Goal: Obtain resource: Obtain resource

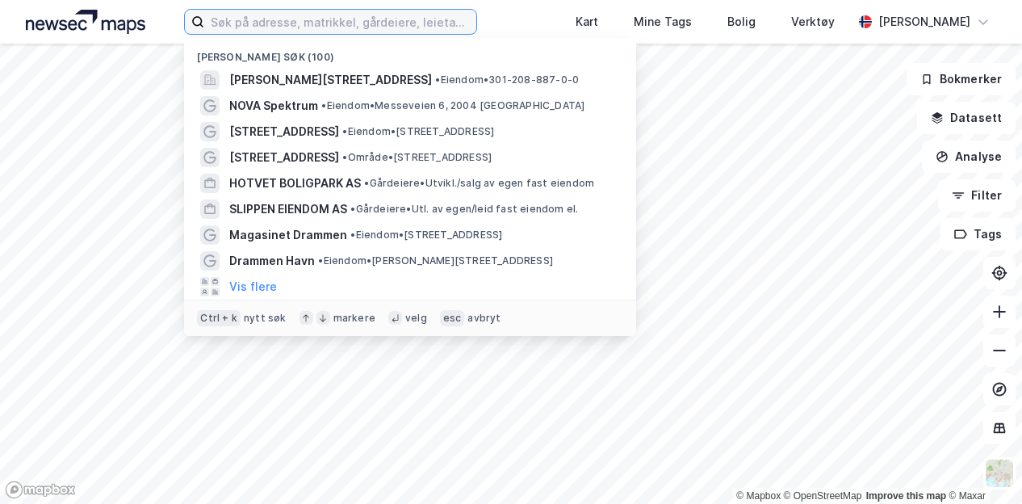
click at [296, 18] on input at bounding box center [340, 22] width 272 height 24
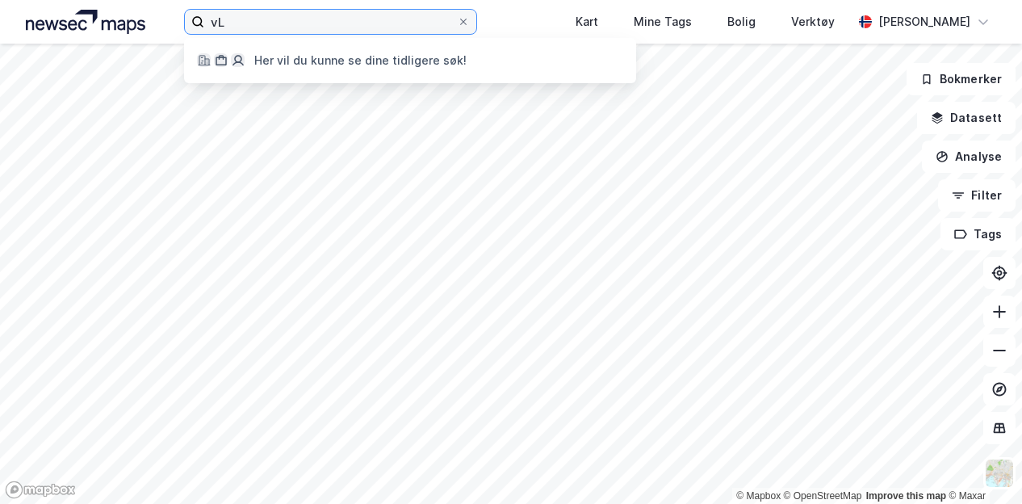
type input "v"
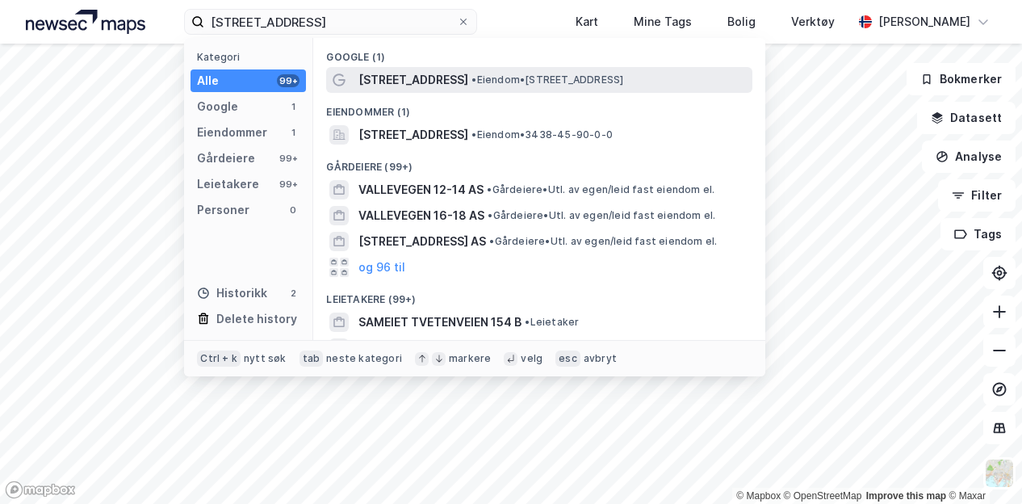
click at [387, 76] on span "[STREET_ADDRESS]" at bounding box center [413, 79] width 110 height 19
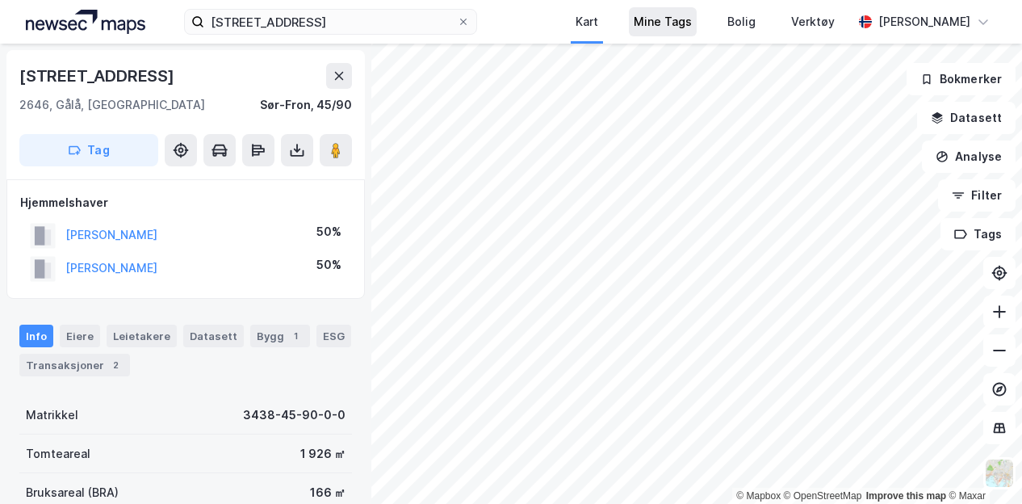
click at [671, 32] on div "Valslivegen 154 Kart Mine Tags Bolig Verktøy [PERSON_NAME] © Mapbox © OpenStree…" at bounding box center [511, 252] width 1022 height 504
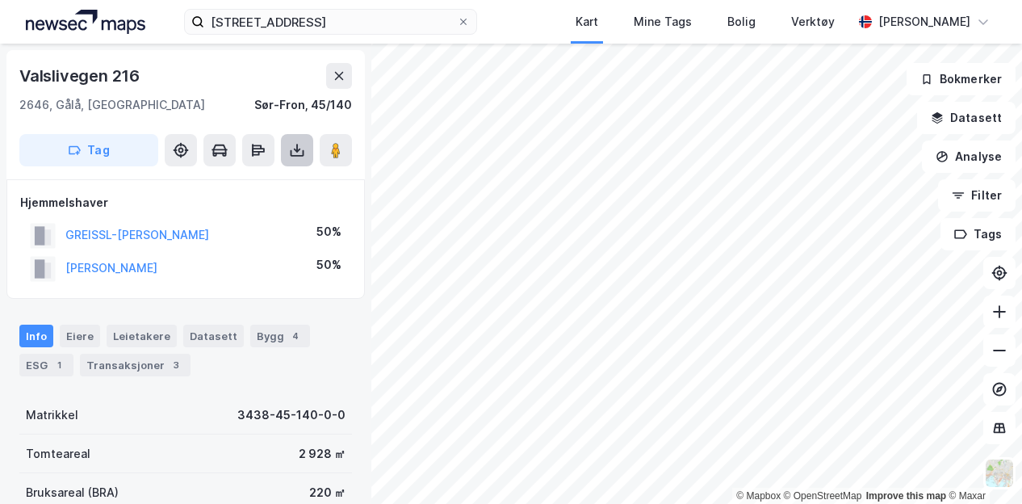
click at [296, 146] on icon at bounding box center [297, 148] width 2 height 9
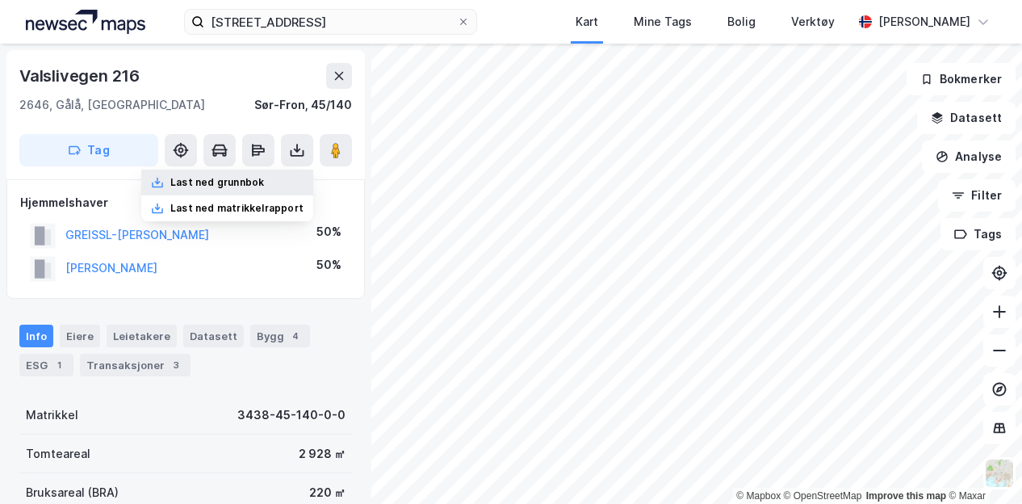
click at [211, 186] on div "Last ned grunnbok" at bounding box center [217, 182] width 94 height 13
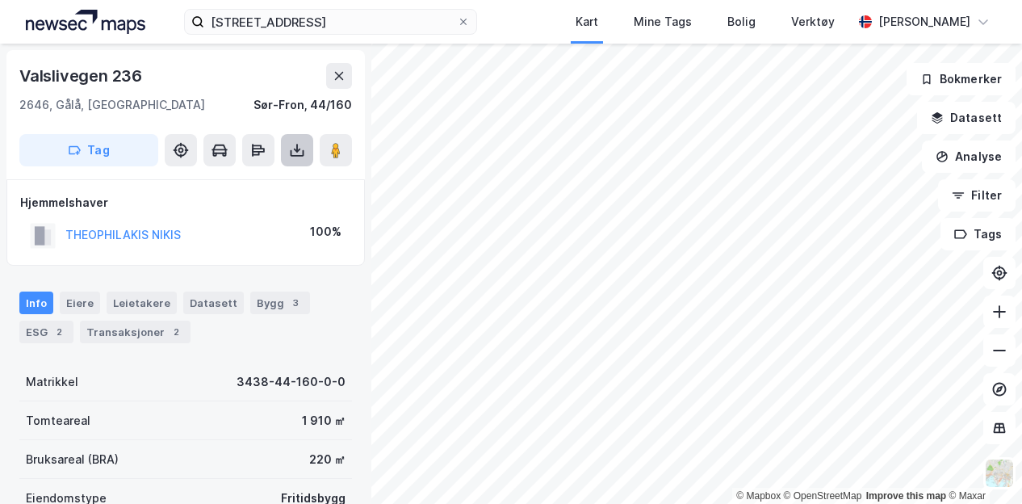
click at [299, 145] on icon at bounding box center [297, 150] width 16 height 16
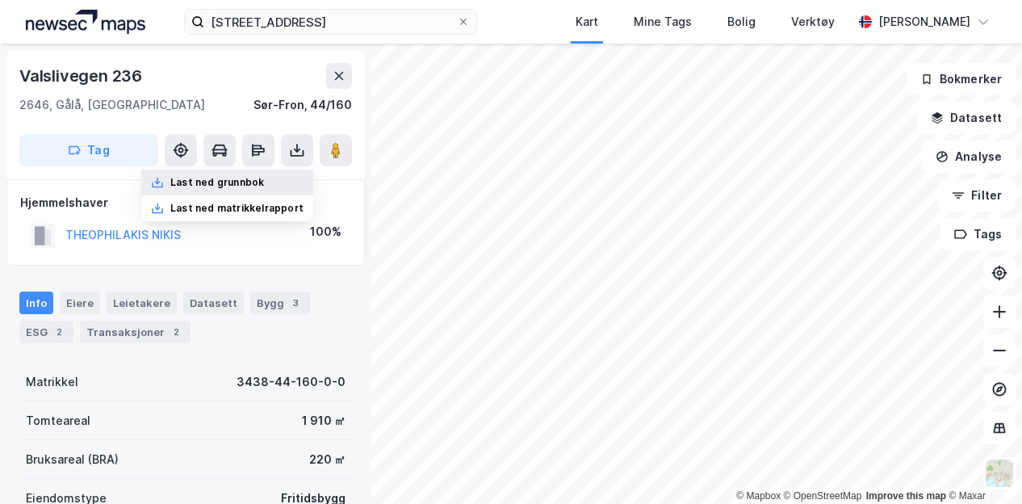
click at [240, 185] on div "Last ned grunnbok" at bounding box center [217, 182] width 94 height 13
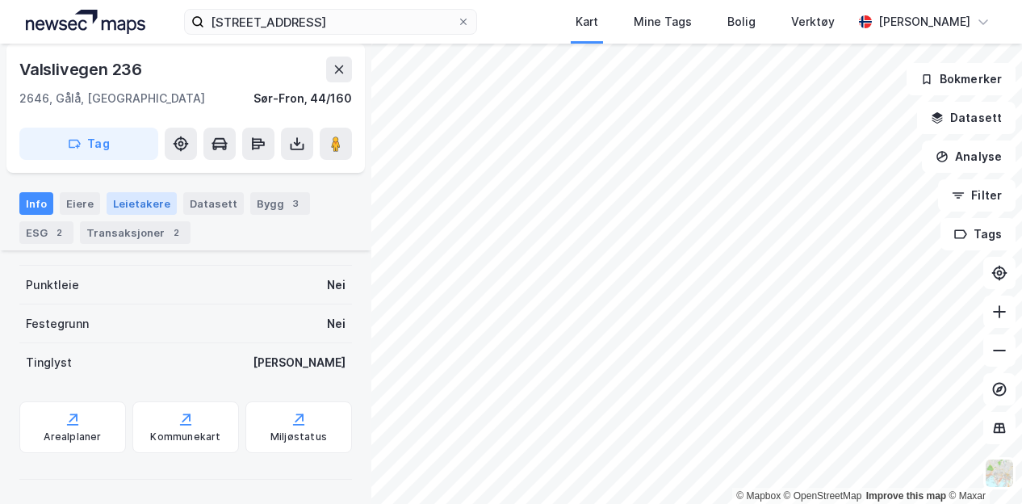
click at [105, 305] on div "Matrikkel 3438-44-160-0-0 Tomteareal 1 910 ㎡ Bruksareal (BRA) 220 ㎡ Eiendomstyp…" at bounding box center [185, 227] width 332 height 310
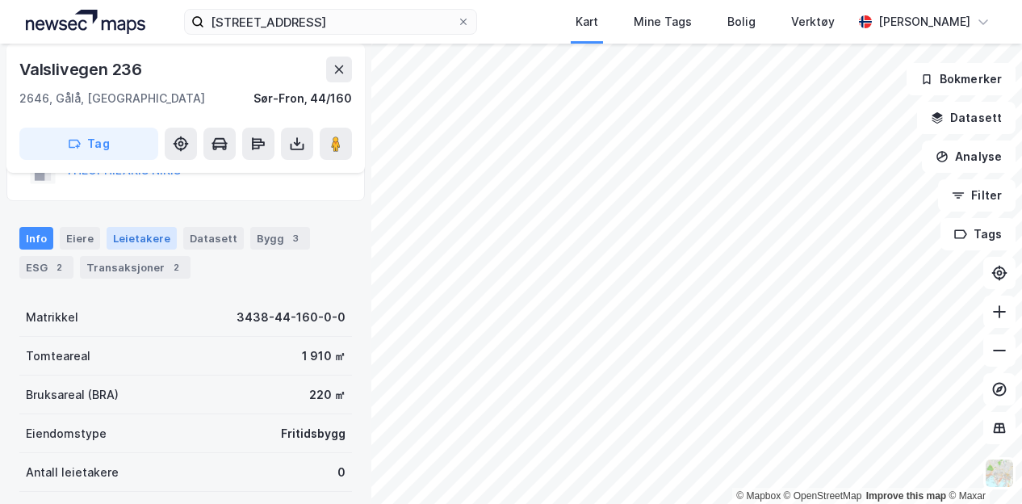
scroll to position [56, 0]
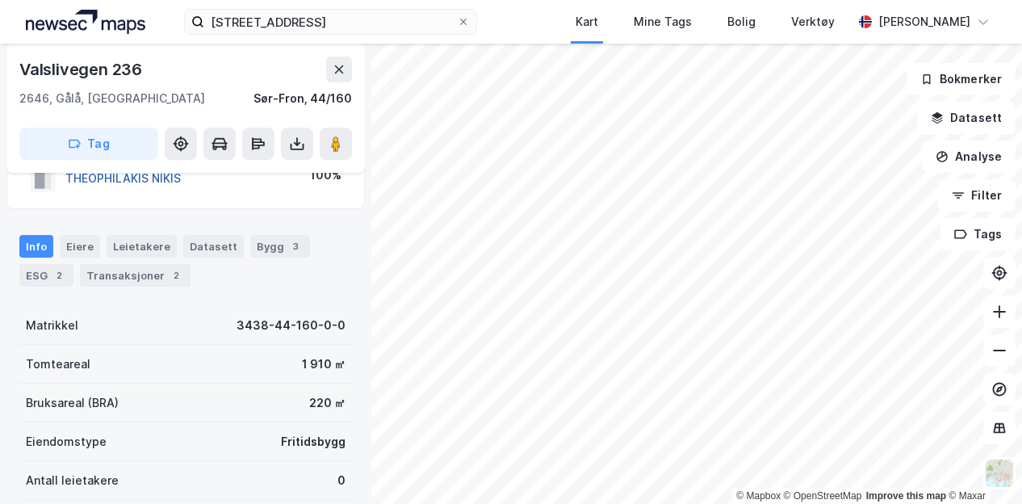
click at [0, 0] on button "THEOPHILAKIS NIKIS" at bounding box center [0, 0] width 0 height 0
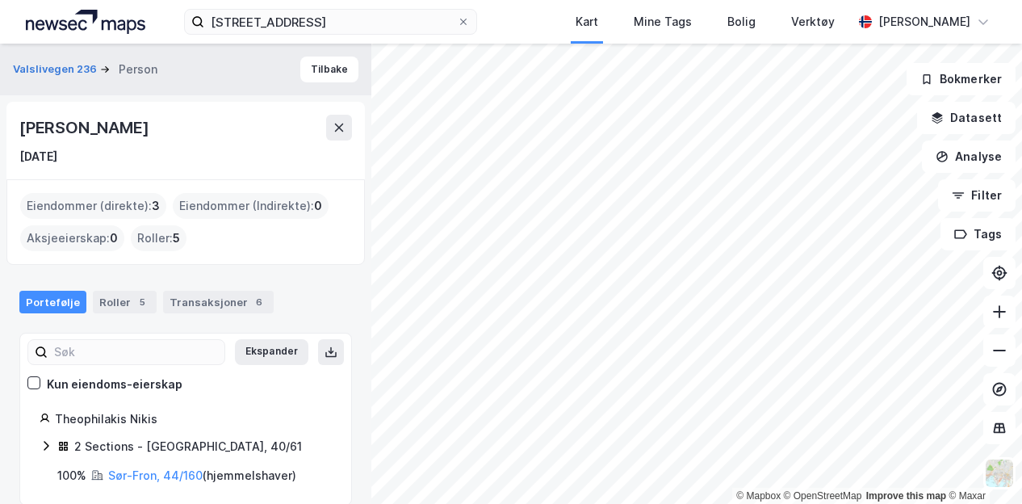
scroll to position [19, 0]
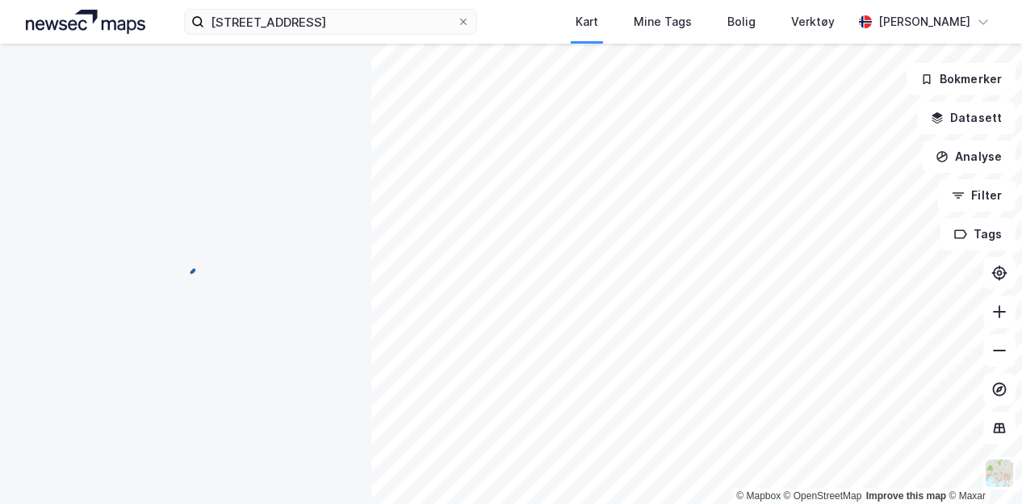
scroll to position [56, 0]
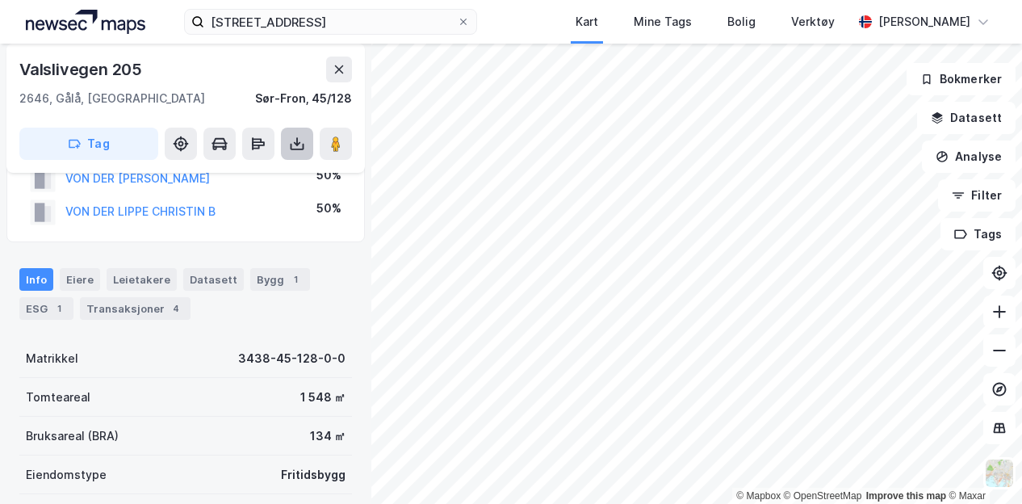
click at [295, 141] on icon at bounding box center [297, 144] width 16 height 16
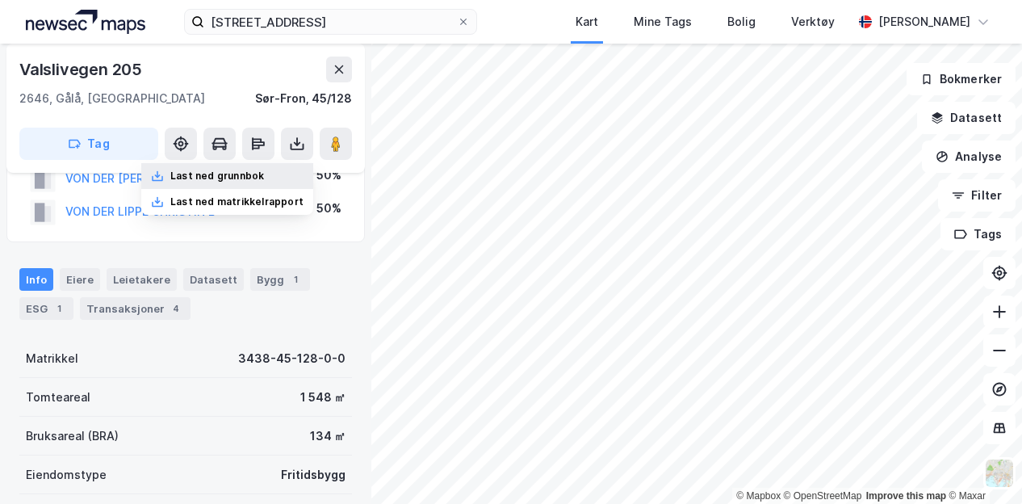
click at [264, 181] on div "Last ned grunnbok" at bounding box center [217, 175] width 94 height 13
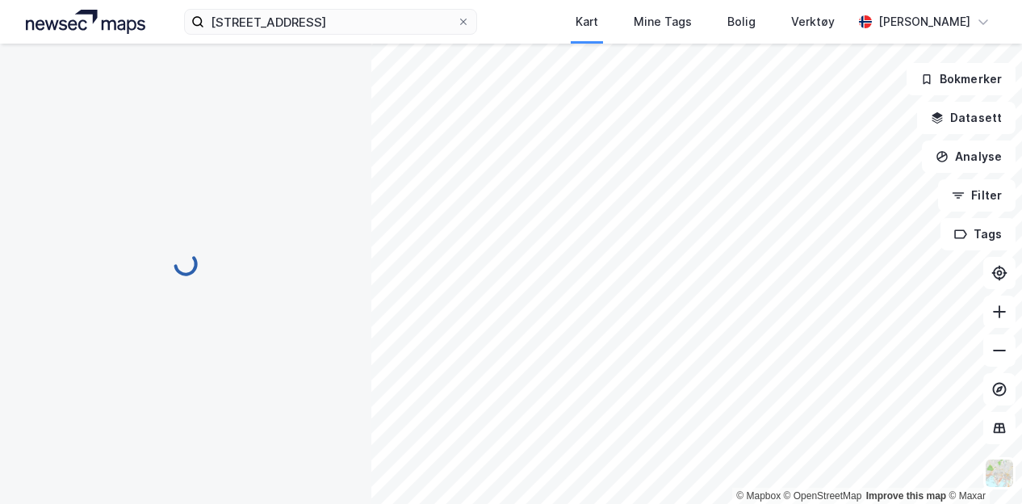
scroll to position [10, 0]
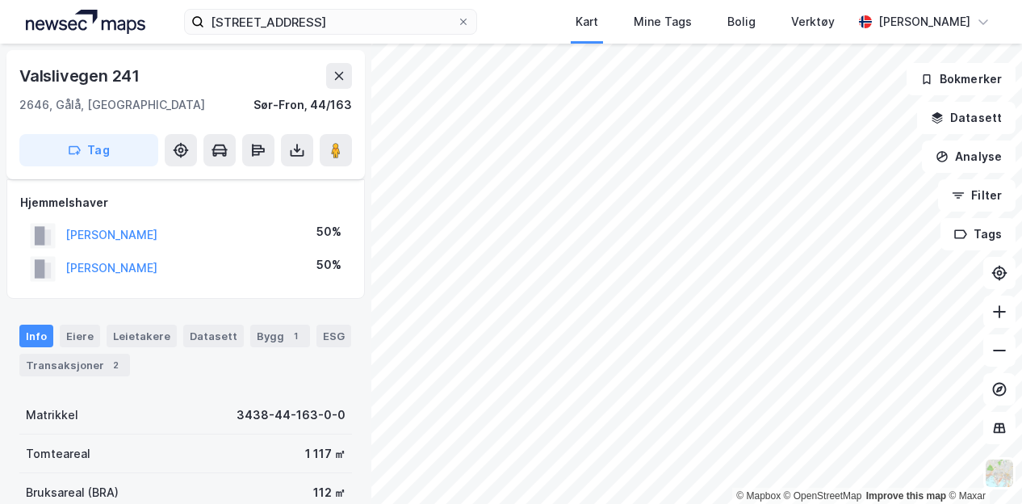
scroll to position [10, 0]
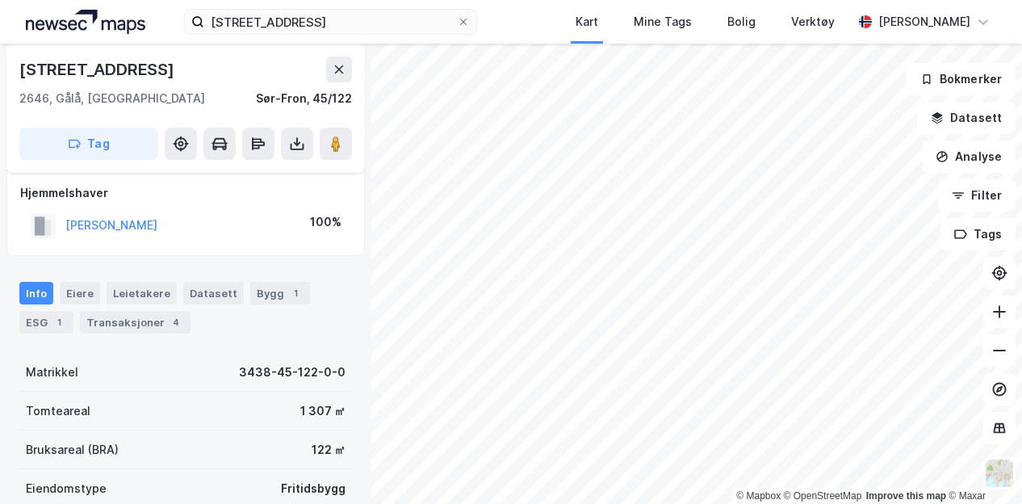
scroll to position [10, 0]
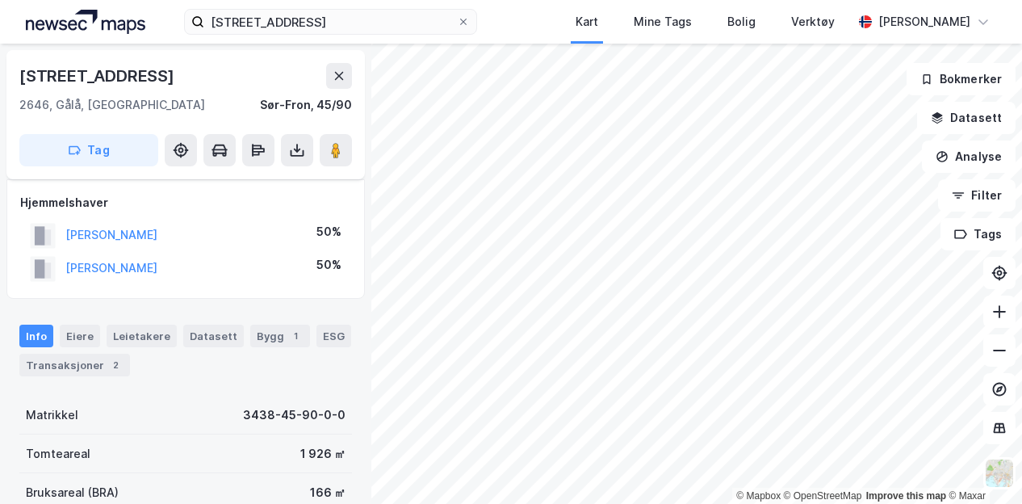
scroll to position [10, 0]
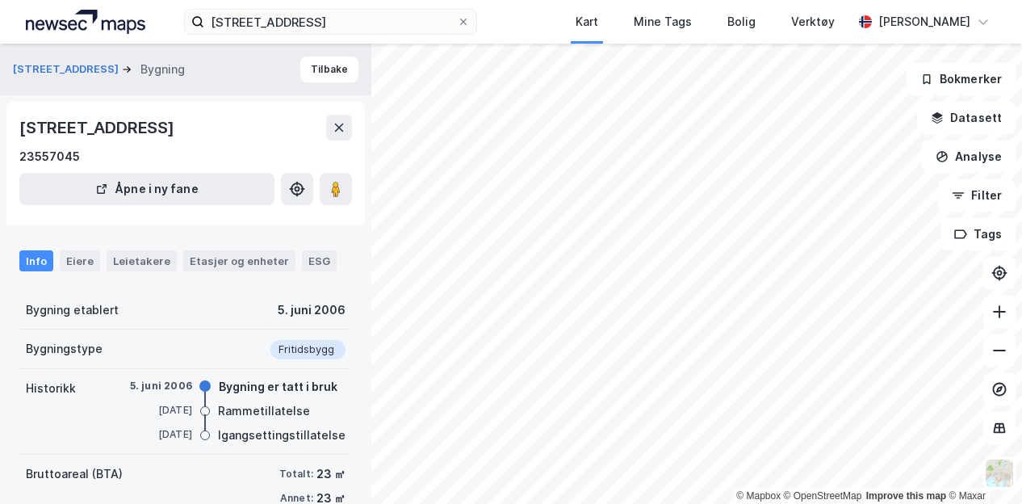
scroll to position [10, 0]
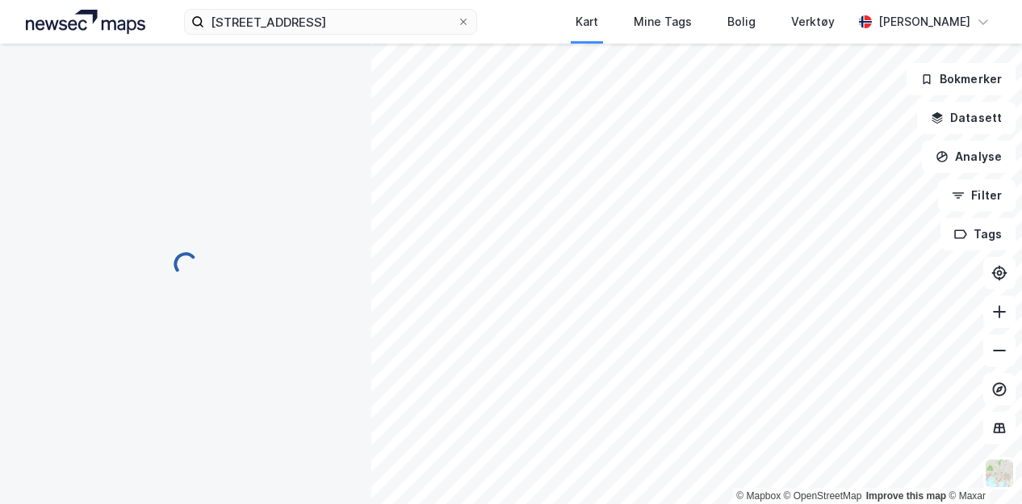
scroll to position [10, 0]
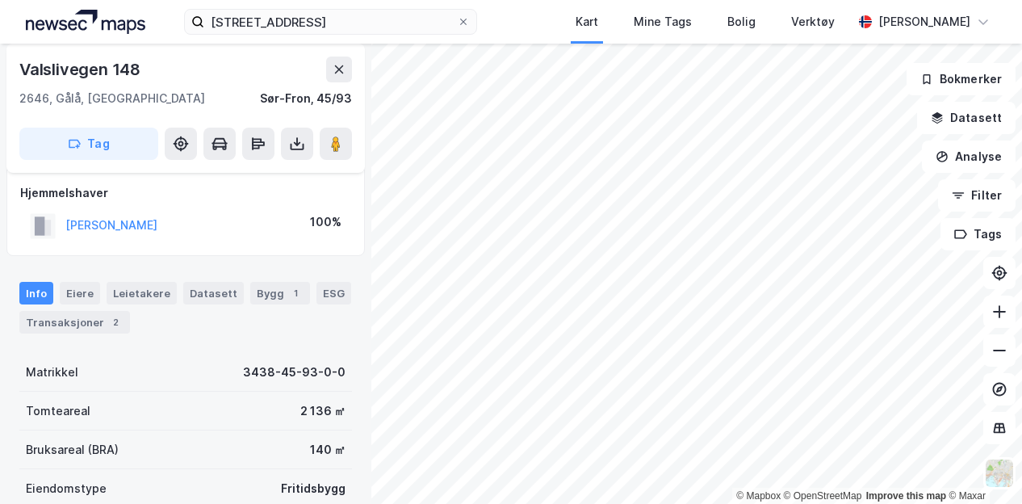
scroll to position [10, 0]
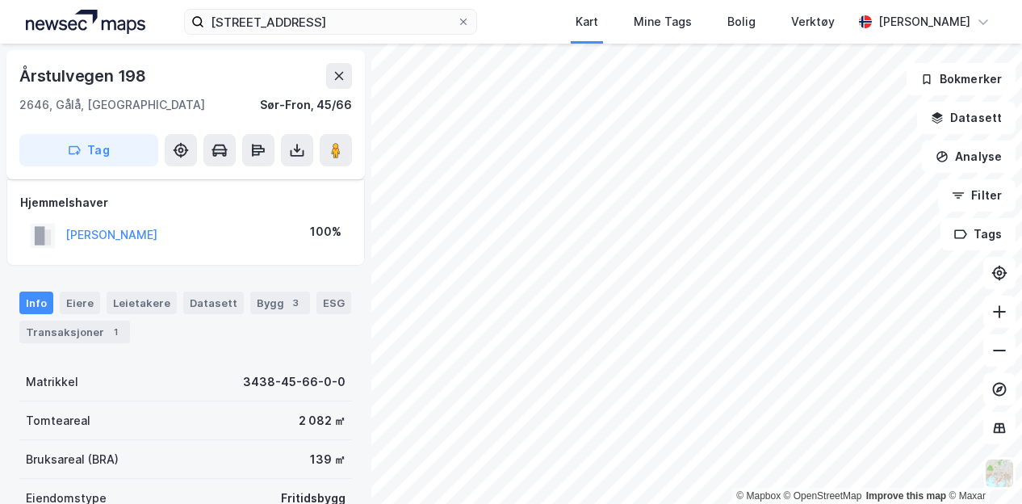
scroll to position [10, 0]
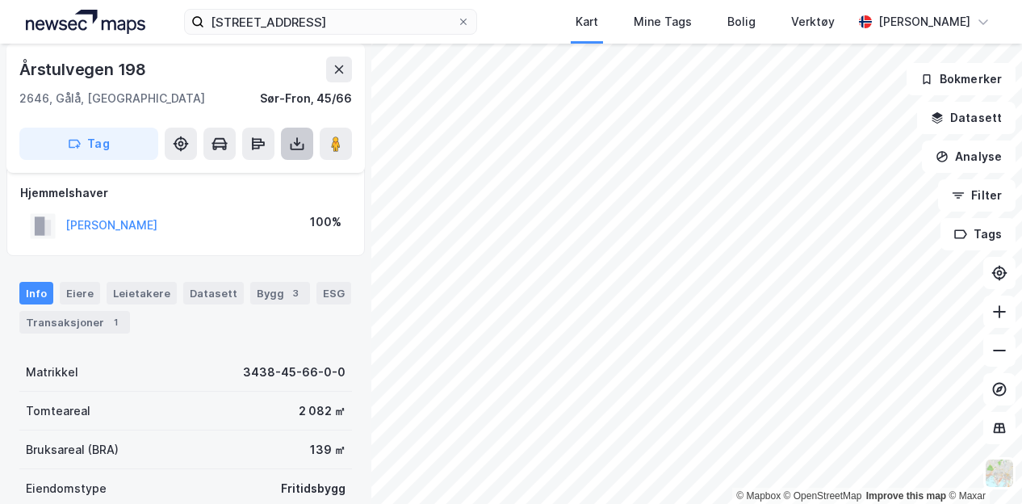
click at [303, 143] on icon at bounding box center [297, 144] width 16 height 16
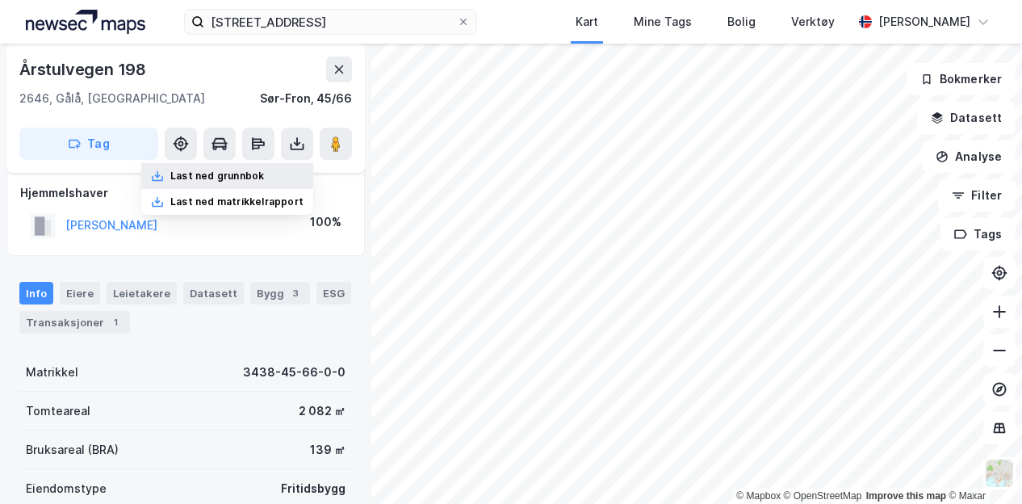
click at [255, 178] on div "Last ned grunnbok" at bounding box center [217, 175] width 94 height 13
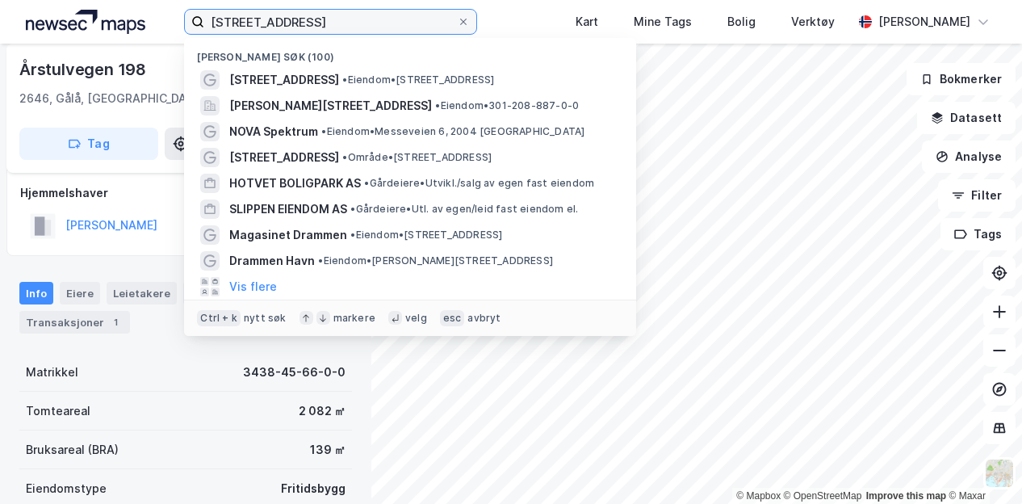
click at [334, 23] on input "[STREET_ADDRESS]" at bounding box center [330, 22] width 253 height 24
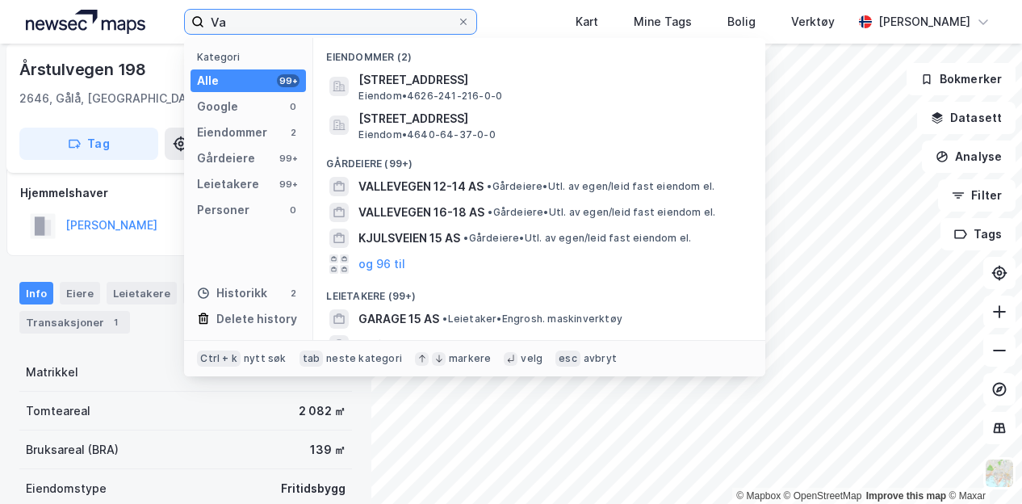
type input "V"
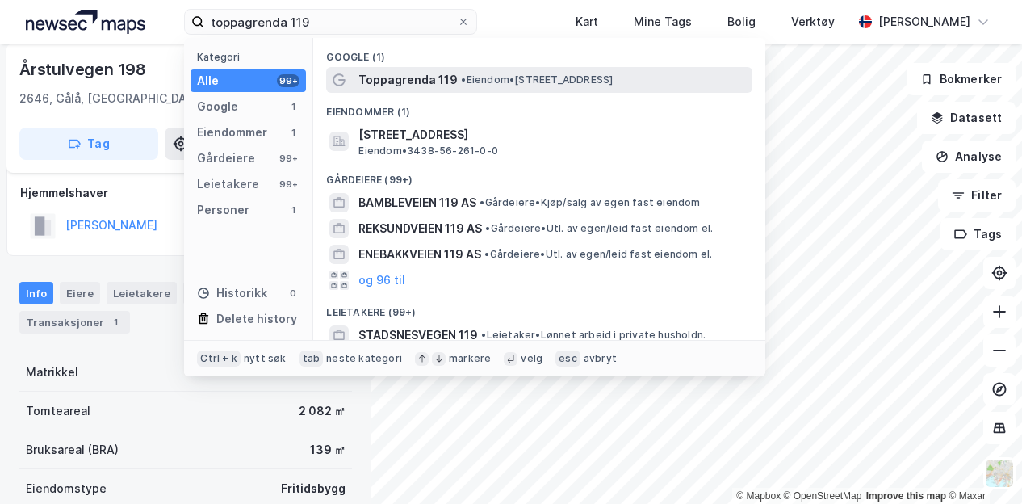
click at [415, 72] on span "Toppagrenda 119" at bounding box center [407, 79] width 99 height 19
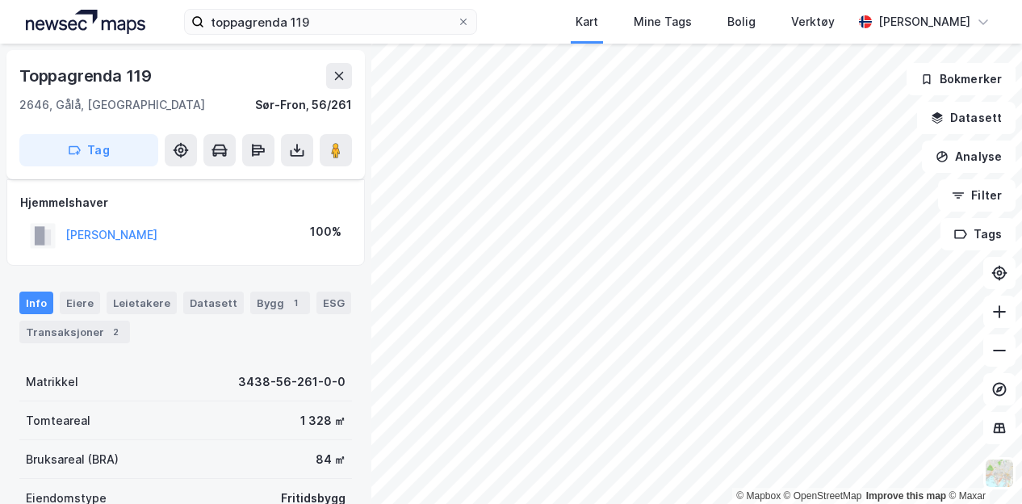
scroll to position [10, 0]
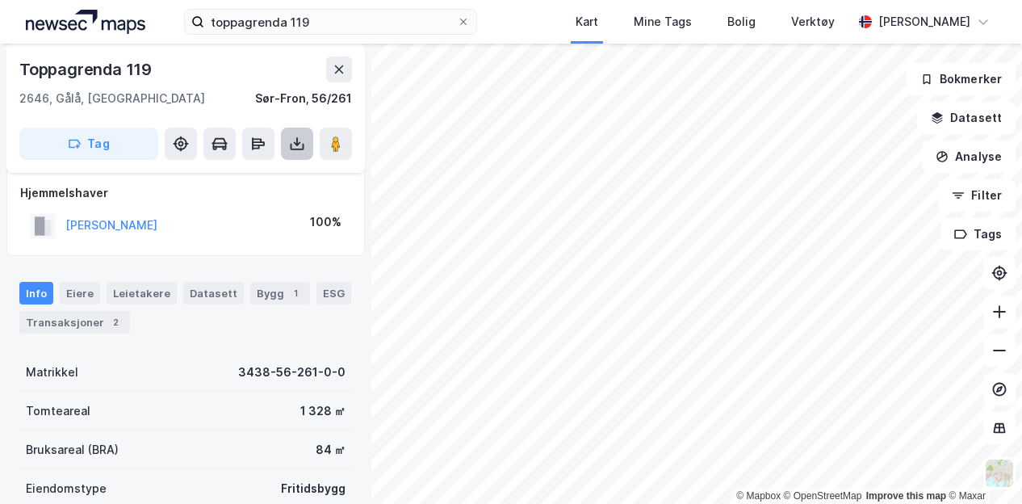
click at [295, 147] on icon at bounding box center [297, 144] width 16 height 16
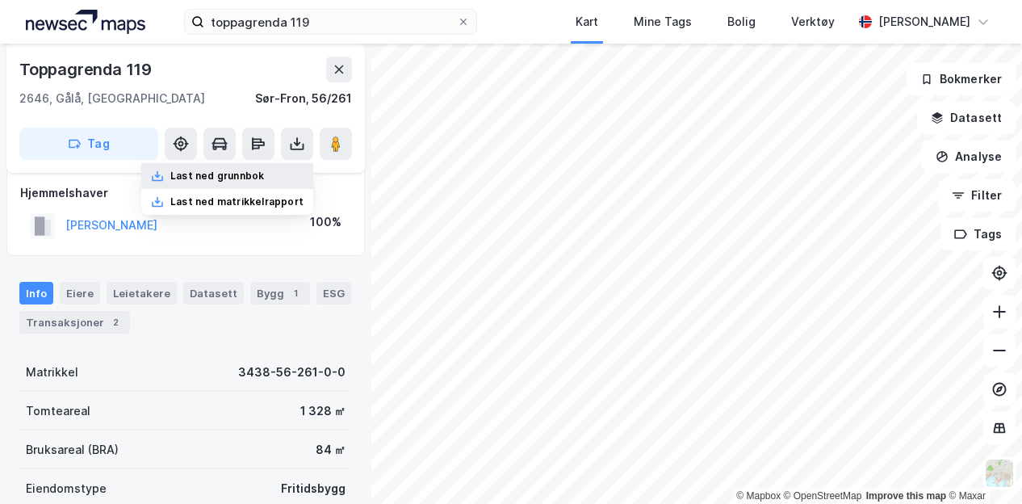
click at [258, 169] on div "Last ned grunnbok" at bounding box center [217, 175] width 94 height 13
click at [253, 181] on div "Last ned grunnbok" at bounding box center [217, 175] width 94 height 13
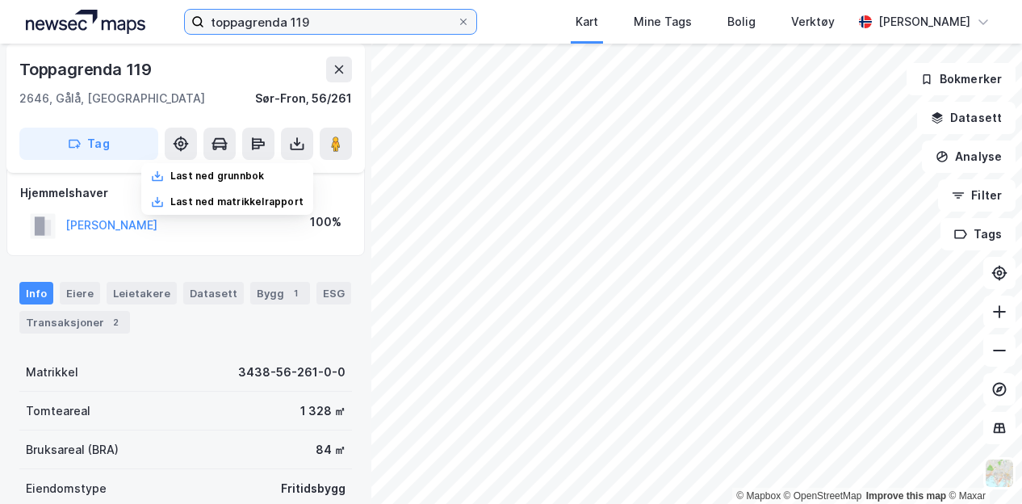
click at [326, 15] on input "toppagrenda 119" at bounding box center [330, 22] width 253 height 24
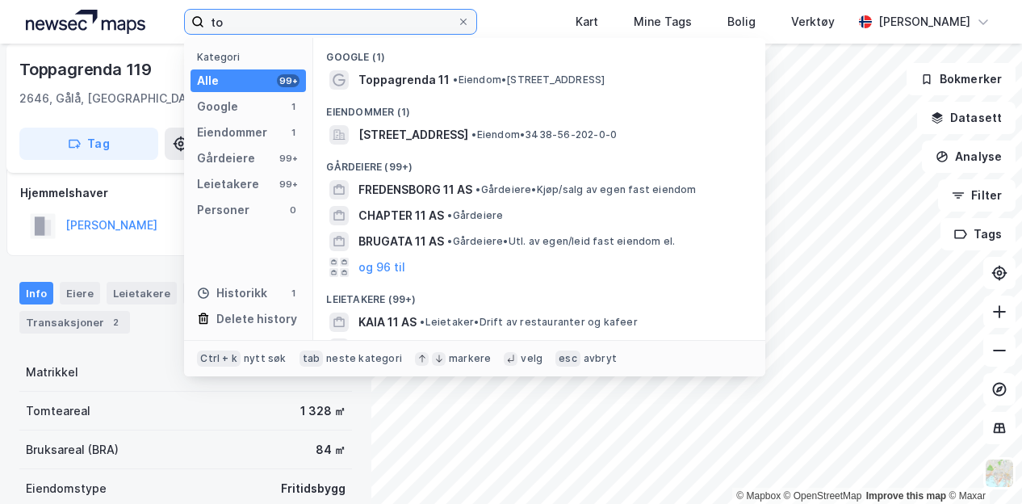
type input "t"
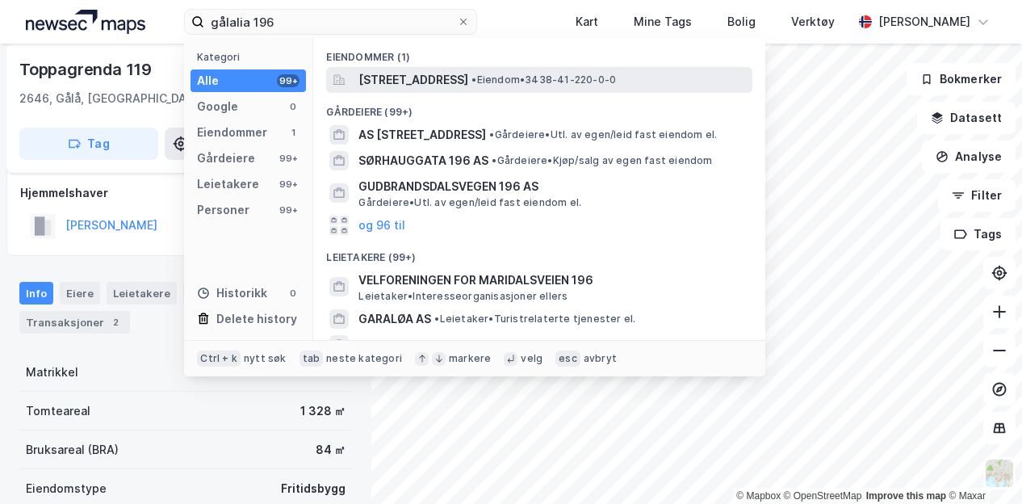
click at [374, 83] on span "[STREET_ADDRESS]" at bounding box center [413, 79] width 110 height 19
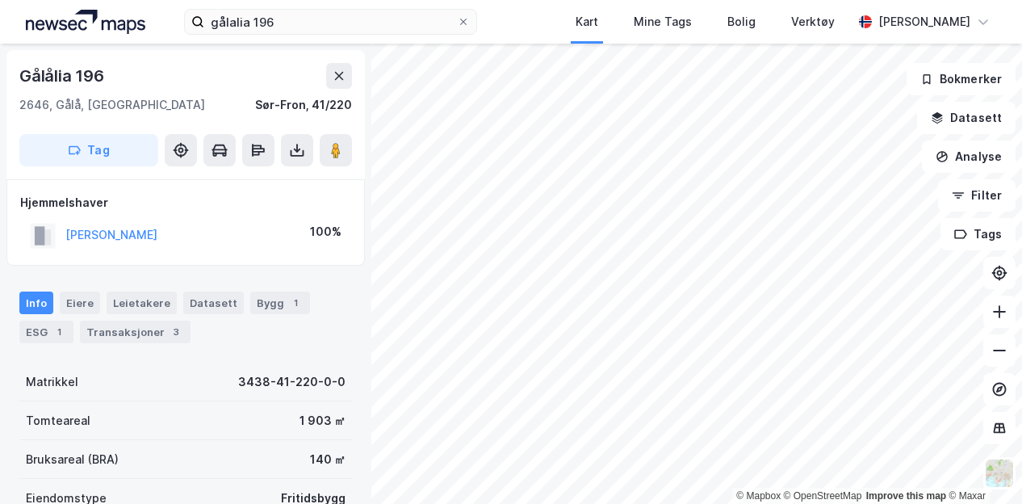
scroll to position [10, 0]
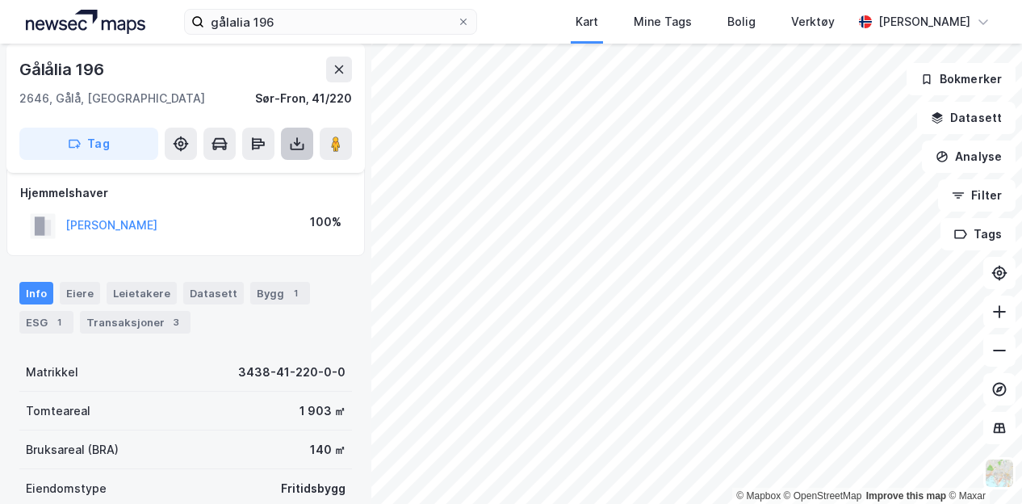
click at [302, 139] on icon at bounding box center [297, 144] width 16 height 16
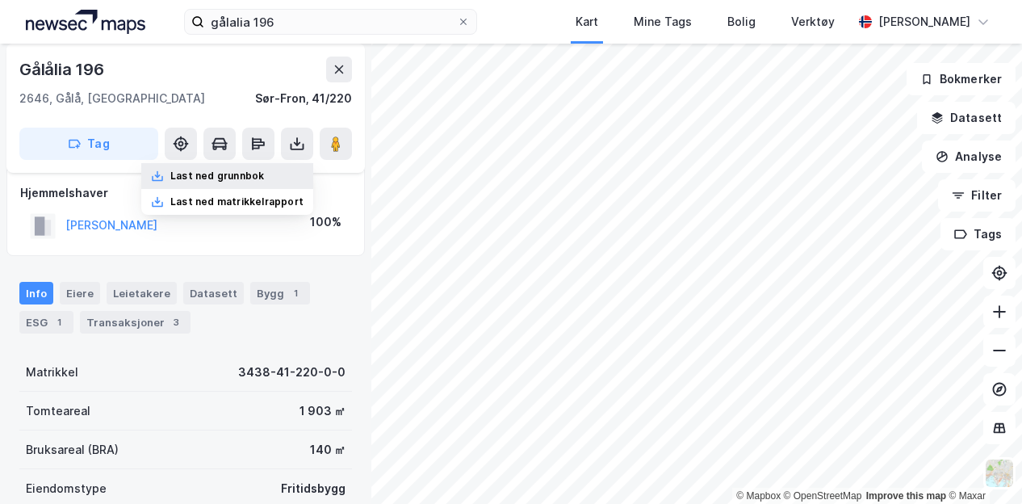
click at [237, 177] on div "Last ned grunnbok" at bounding box center [217, 175] width 94 height 13
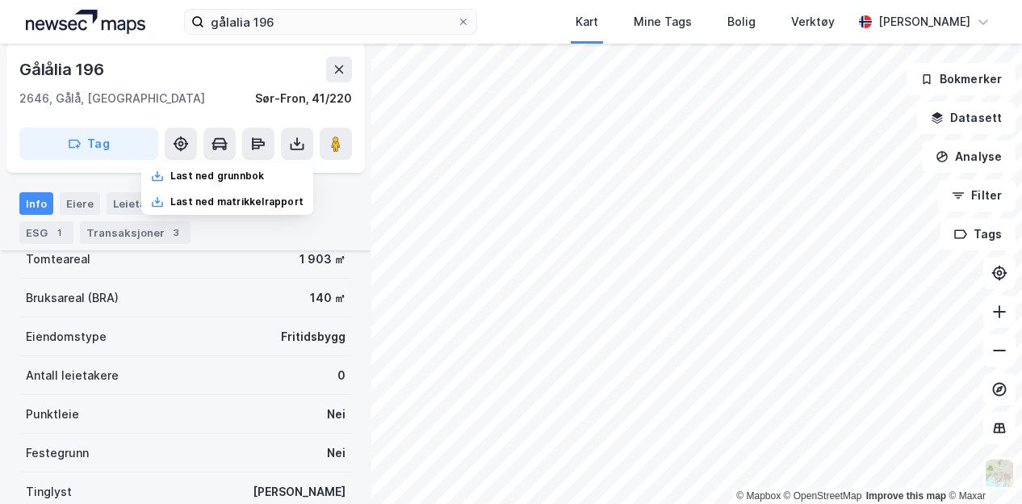
scroll to position [157, 0]
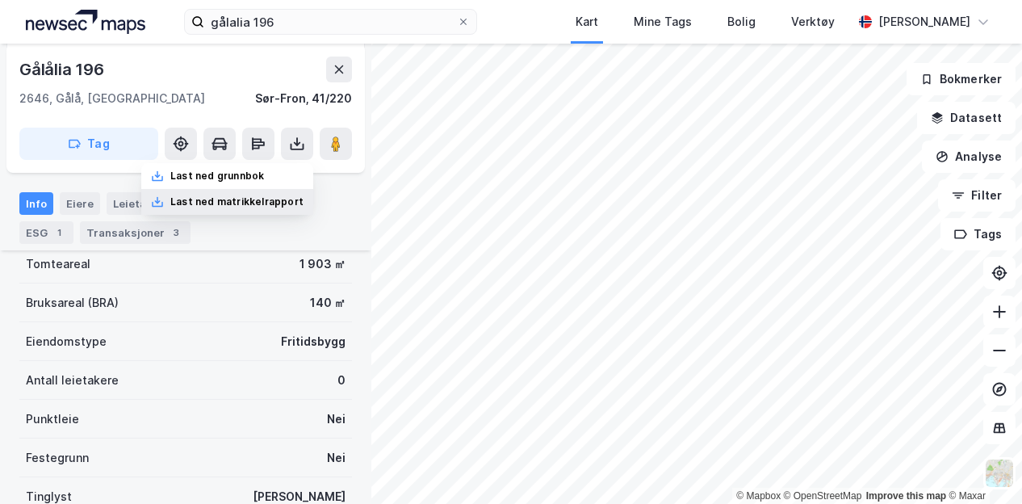
click at [245, 197] on div "Last ned matrikkelrapport" at bounding box center [236, 201] width 133 height 13
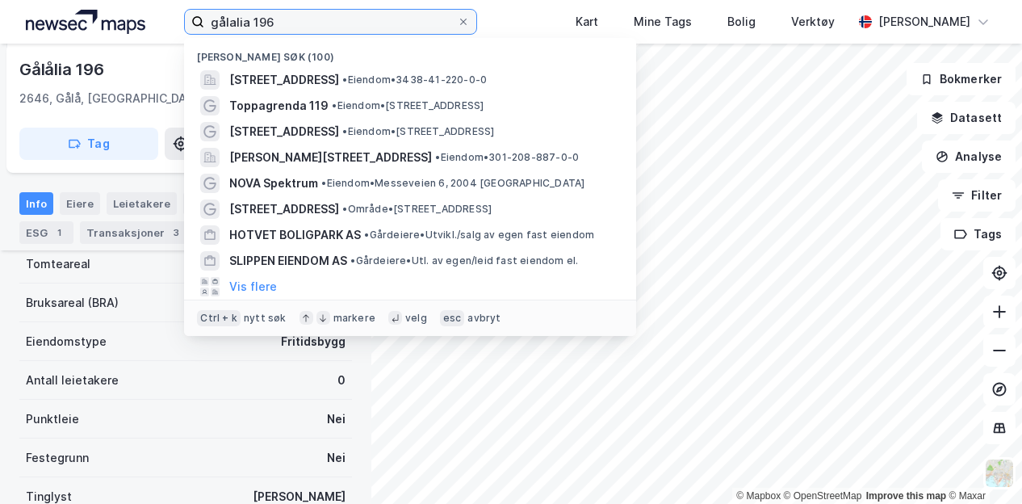
click at [329, 23] on input "gålalia 196" at bounding box center [330, 22] width 253 height 24
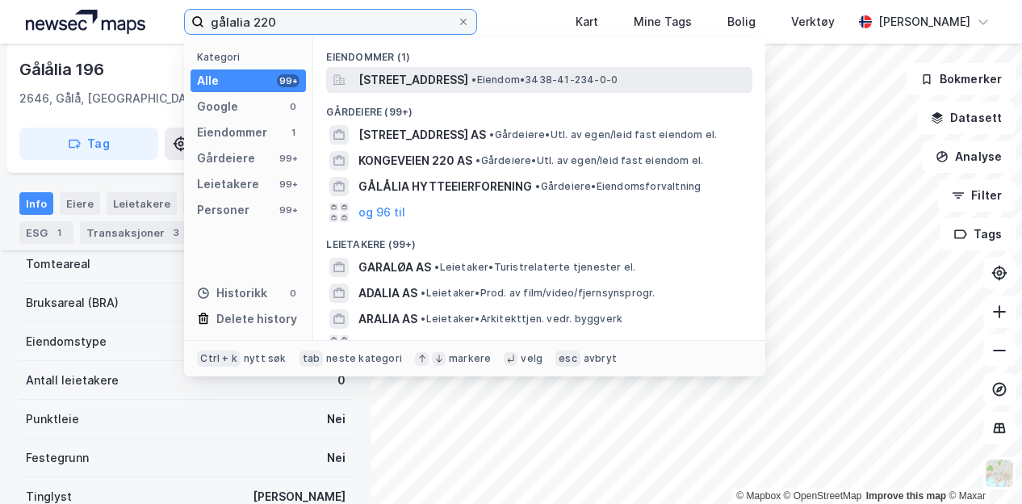
type input "gålalia 220"
click at [386, 82] on span "[STREET_ADDRESS]" at bounding box center [413, 79] width 110 height 19
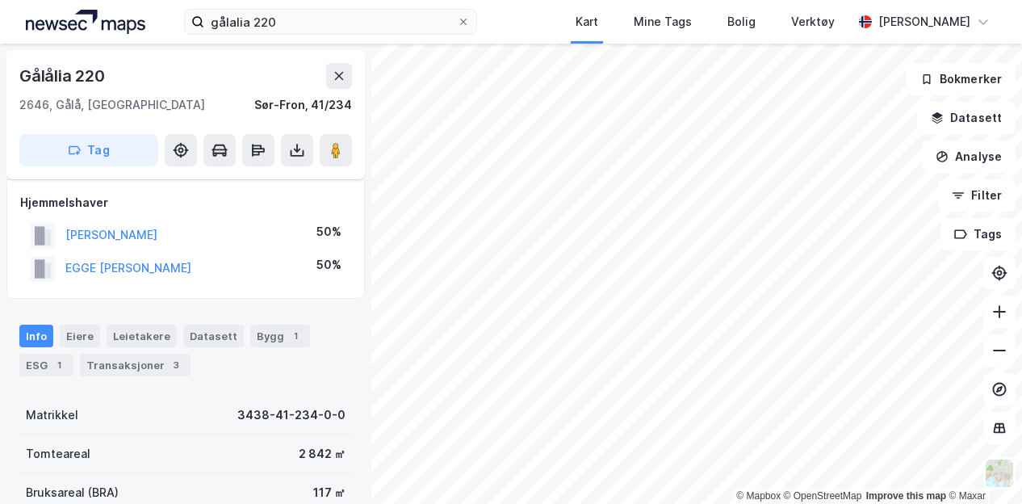
scroll to position [157, 0]
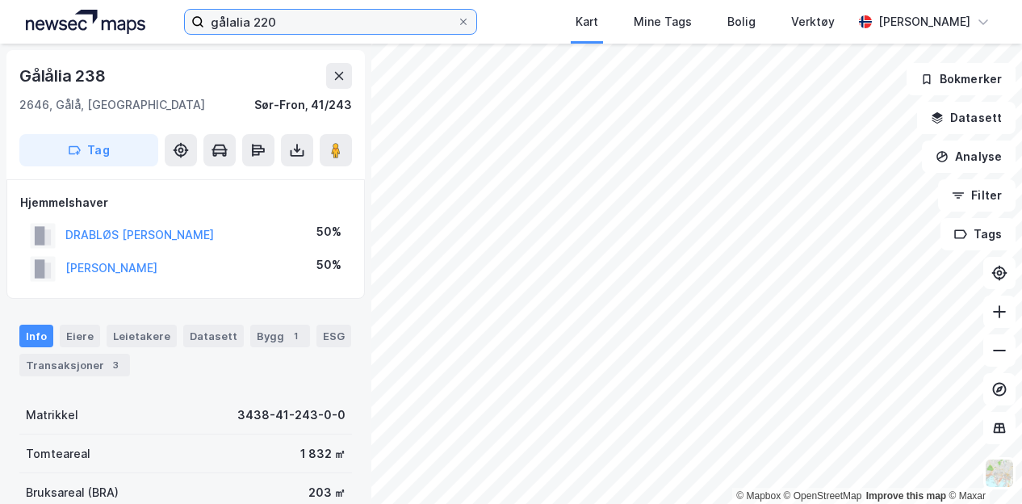
click at [333, 27] on input "gålalia 220" at bounding box center [330, 22] width 253 height 24
